Goal: Information Seeking & Learning: Check status

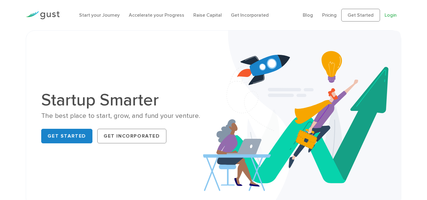
click at [393, 15] on link "Login" at bounding box center [390, 15] width 12 height 6
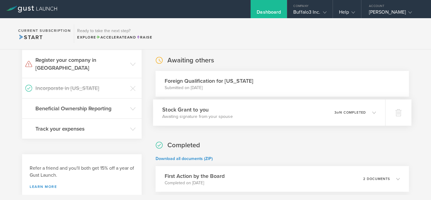
scroll to position [123, 0]
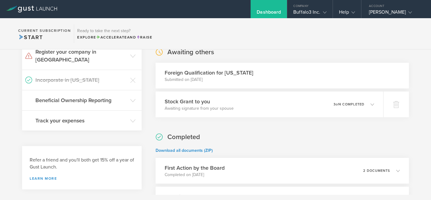
click at [263, 78] on div "Foreign Qualification for [US_STATE] Submitted on [DATE]" at bounding box center [283, 76] width 254 height 26
click at [234, 71] on h3 "Foreign Qualification for North Dakota" at bounding box center [209, 73] width 89 height 8
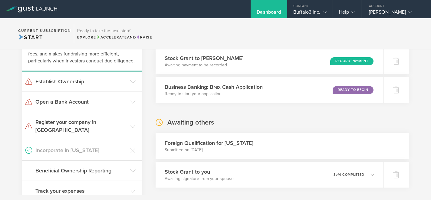
scroll to position [53, 0]
click at [82, 124] on h3 "Register your company in ND" at bounding box center [81, 126] width 92 height 16
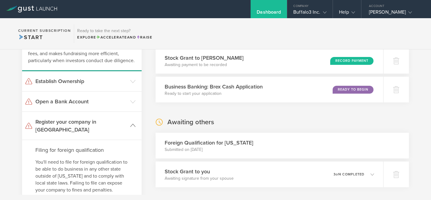
scroll to position [103, 0]
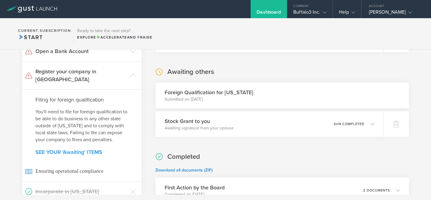
click at [75, 149] on link "SEE YOUR 'Awaiting' ITEMS" at bounding box center [81, 151] width 93 height 5
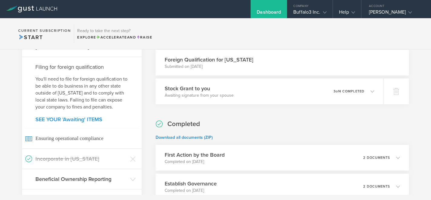
scroll to position [136, 0]
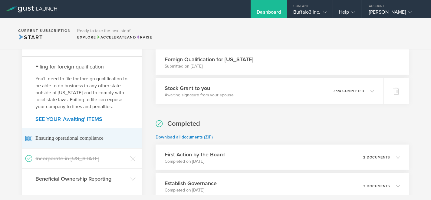
click at [66, 128] on span "Ensuring operational compliance" at bounding box center [82, 138] width 114 height 20
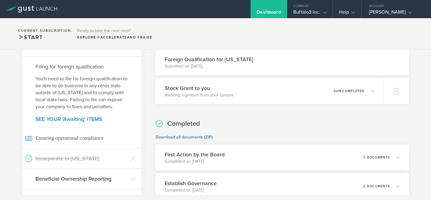
click at [251, 114] on section "To do Stock Grant to Jacob A Hanson Awaiting payment to be recorded Record Paym…" at bounding box center [283, 82] width 254 height 322
click at [262, 94] on div "Stock Grant to you Awaiting signature from your spouse 0 undeliverable 3 of 4 c…" at bounding box center [269, 91] width 232 height 26
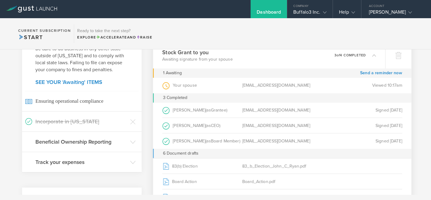
scroll to position [174, 0]
click at [364, 75] on link "Send a reminder now" at bounding box center [381, 72] width 42 height 9
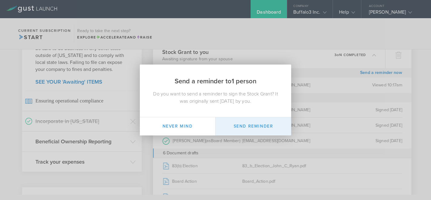
click at [243, 128] on button "Send Reminder" at bounding box center [254, 126] width 76 height 18
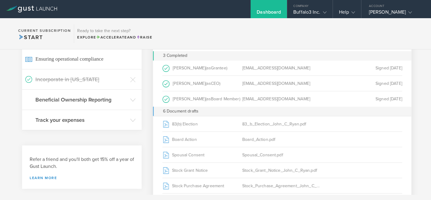
scroll to position [0, 0]
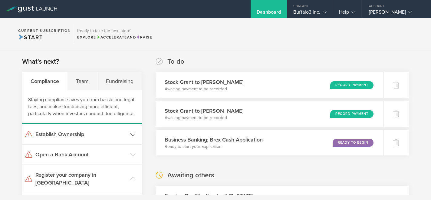
click at [84, 134] on h3 "Establish Ownership" at bounding box center [81, 134] width 92 height 8
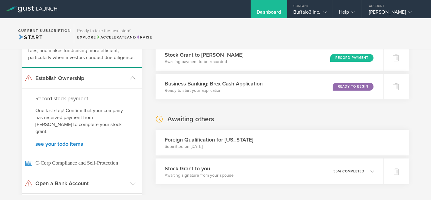
scroll to position [56, 0]
drag, startPoint x: 36, startPoint y: 98, endPoint x: 118, endPoint y: 122, distance: 85.6
click at [118, 122] on div "Record stock payment One last step! Confirm that your company has received paym…" at bounding box center [82, 130] width 120 height 85
copy div "Record stock payment One last step! Confirm that your company has received paym…"
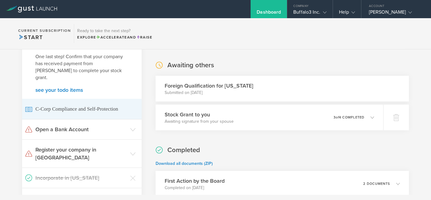
scroll to position [118, 0]
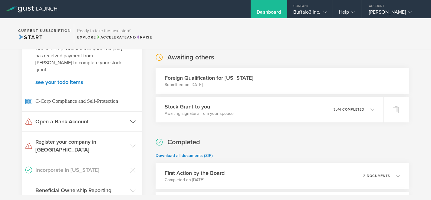
click at [82, 118] on h3 "Open a Bank Account" at bounding box center [81, 122] width 92 height 8
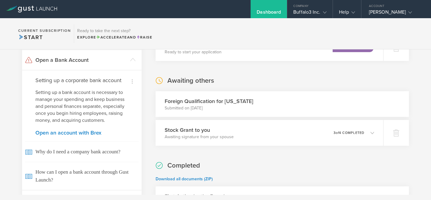
scroll to position [94, 0]
click at [73, 133] on link "Open an account with Brex" at bounding box center [81, 133] width 93 height 5
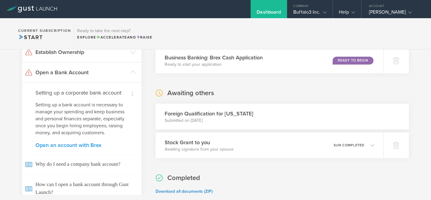
scroll to position [80, 0]
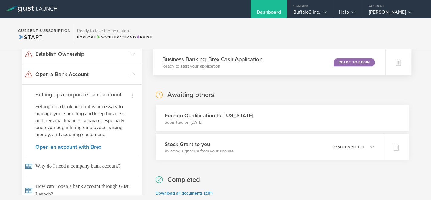
click at [341, 62] on div "Ready to Begin" at bounding box center [354, 62] width 41 height 8
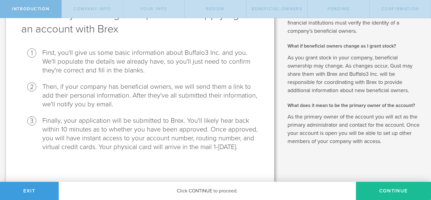
scroll to position [56, 0]
click at [221, 65] on li "First, you'll give us some basic information about Buffalo3 Inc. and you. We'll…" at bounding box center [150, 61] width 217 height 26
click at [372, 189] on button "Continue" at bounding box center [393, 191] width 75 height 18
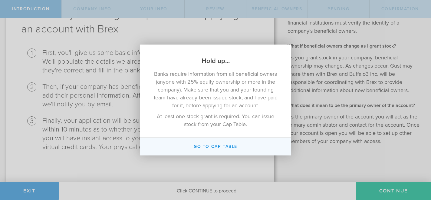
click at [219, 144] on button "Go To Cap Table" at bounding box center [215, 147] width 151 height 18
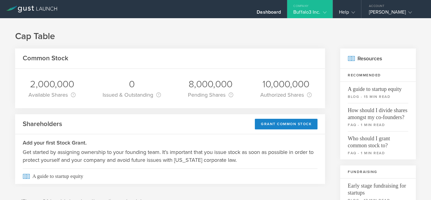
click at [327, 13] on div "Buffalo3 Inc." at bounding box center [309, 13] width 45 height 9
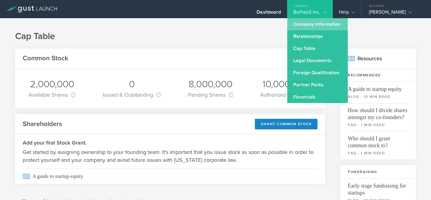
click at [324, 22] on link "Company Information" at bounding box center [317, 24] width 61 height 12
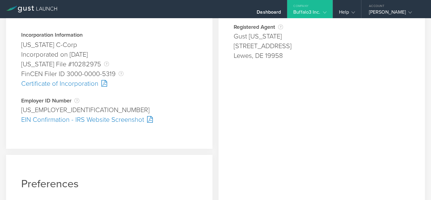
scroll to position [101, 0]
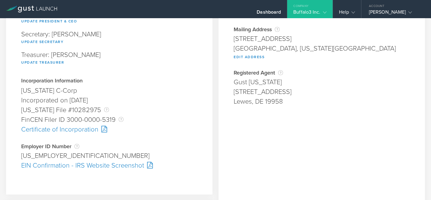
click at [91, 129] on div "Certificate of Incorporation" at bounding box center [109, 129] width 176 height 10
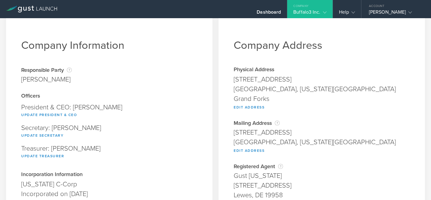
scroll to position [0, 0]
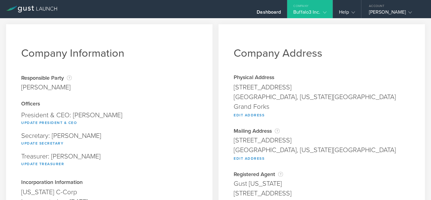
click at [319, 8] on div "Company" at bounding box center [309, 4] width 45 height 9
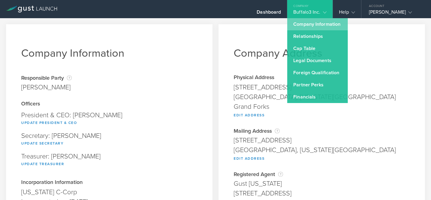
click at [316, 24] on link "Company Information" at bounding box center [317, 24] width 61 height 12
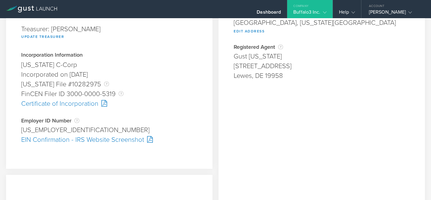
scroll to position [128, 0]
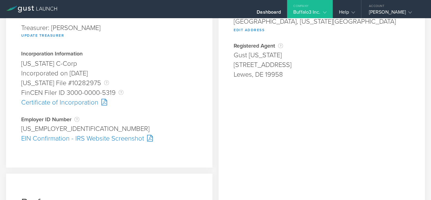
click at [113, 139] on div "EIN Confirmation - IRS Website Screenshot" at bounding box center [109, 139] width 176 height 10
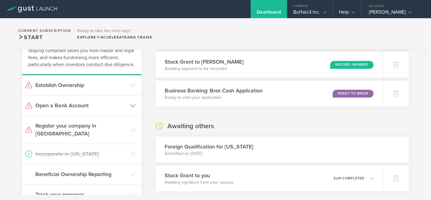
scroll to position [56, 0]
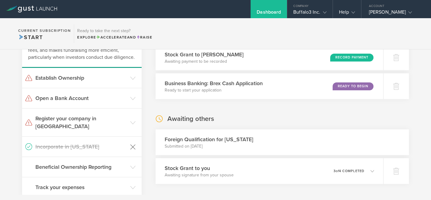
click at [131, 144] on icon at bounding box center [132, 146] width 5 height 5
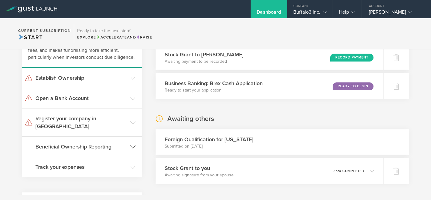
click at [109, 143] on h3 "Beneficial Ownership Reporting" at bounding box center [81, 147] width 92 height 8
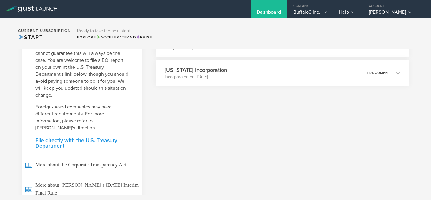
scroll to position [313, 0]
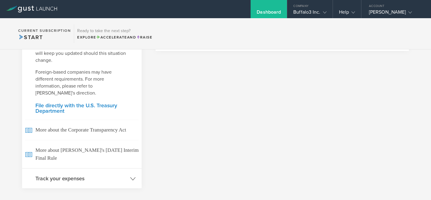
click at [93, 174] on h3 "Track your expenses" at bounding box center [81, 178] width 92 height 8
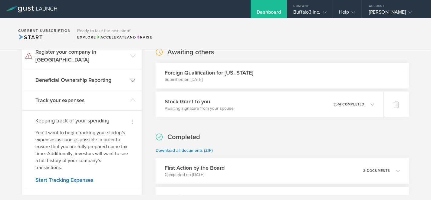
scroll to position [0, 0]
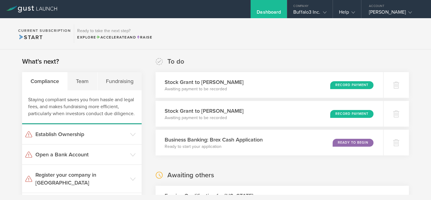
click at [76, 133] on h3 "Establish Ownership" at bounding box center [81, 134] width 92 height 8
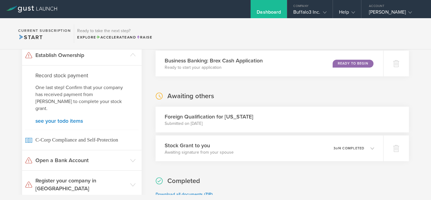
scroll to position [81, 0]
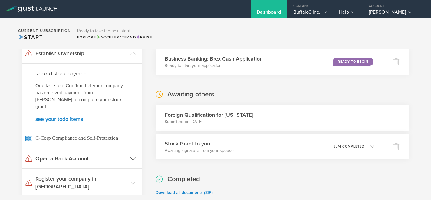
click at [79, 148] on header "Open a Bank Account" at bounding box center [82, 158] width 120 height 20
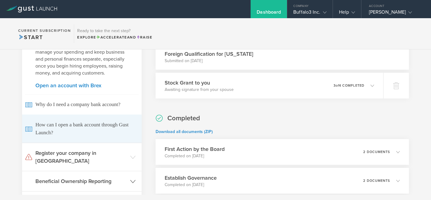
scroll to position [154, 0]
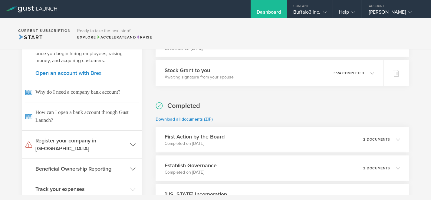
click at [83, 143] on h3 "Register your company in ND" at bounding box center [81, 145] width 92 height 16
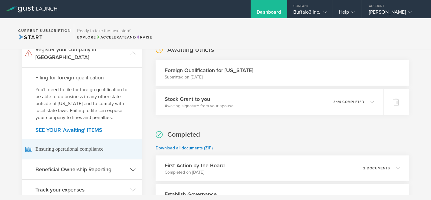
scroll to position [113, 0]
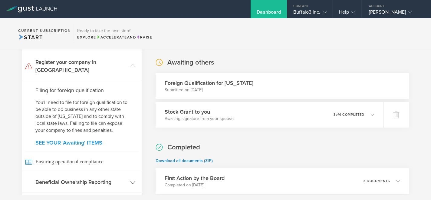
click at [83, 140] on link "SEE YOUR 'Awaiting' ITEMS" at bounding box center [81, 142] width 93 height 5
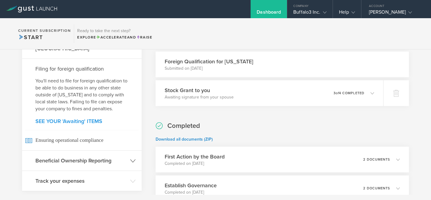
scroll to position [136, 0]
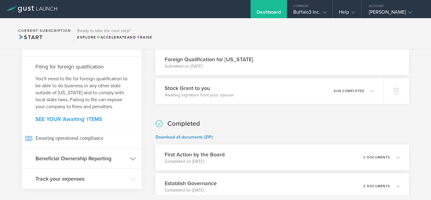
click at [70, 116] on link "SEE YOUR 'Awaiting' ITEMS" at bounding box center [81, 118] width 93 height 5
click at [315, 9] on div "Buffalo3 Inc." at bounding box center [310, 13] width 33 height 9
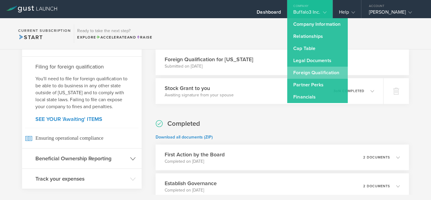
click at [327, 72] on link "Foreign Qualification" at bounding box center [317, 73] width 61 height 12
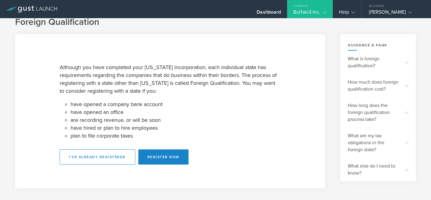
scroll to position [8, 0]
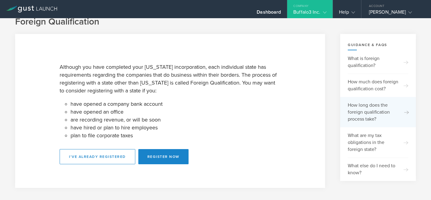
click at [391, 108] on div "How long does the foreign qualification process take?" at bounding box center [378, 112] width 61 height 30
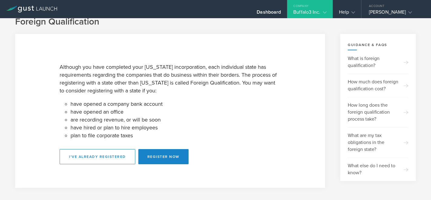
scroll to position [0, 0]
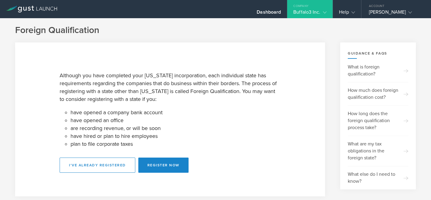
click at [309, 12] on div "Buffalo3 Inc." at bounding box center [310, 13] width 33 height 9
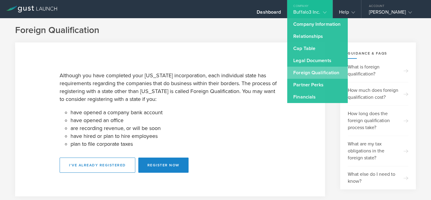
click at [319, 73] on link "Foreign Qualification" at bounding box center [317, 73] width 61 height 12
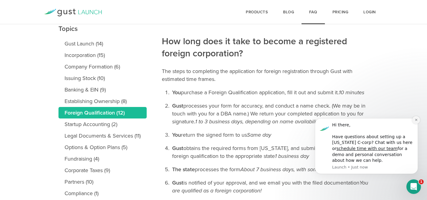
click at [416, 120] on icon "Dismiss notification" at bounding box center [416, 120] width 2 height 2
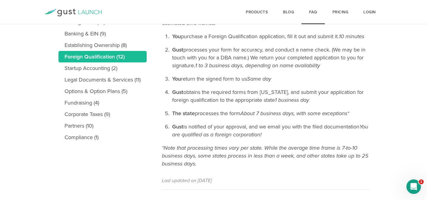
scroll to position [129, 0]
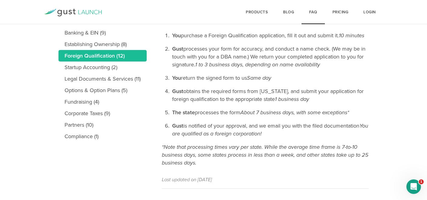
click at [270, 116] on em "About 7 business days, with some exceptions*" at bounding box center [294, 112] width 109 height 7
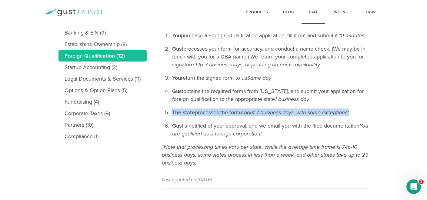
click at [270, 116] on em "About 7 business days, with some exceptions*" at bounding box center [294, 112] width 109 height 7
click at [272, 134] on li "Gust is notified of your approval, and we email you with the filed documentatio…" at bounding box center [270, 130] width 198 height 16
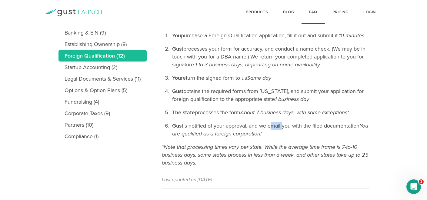
click at [272, 134] on li "Gust is notified of your approval, and we email you with the filed documentatio…" at bounding box center [270, 130] width 198 height 16
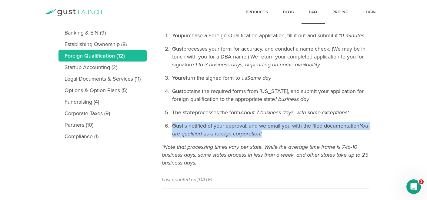
click at [285, 138] on li "Gust is notified of your approval, and we email you with the filed documentatio…" at bounding box center [270, 130] width 198 height 16
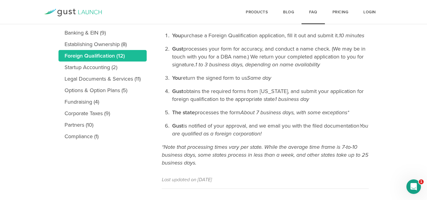
scroll to position [150, 0]
